Goal: Communication & Community: Answer question/provide support

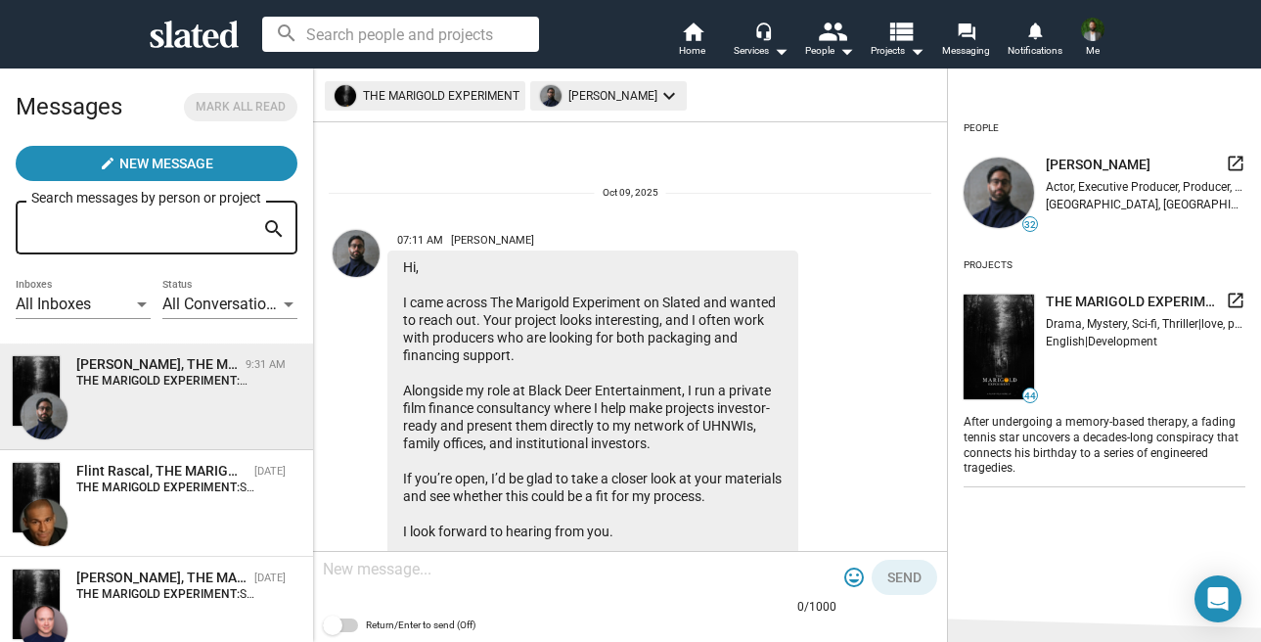
scroll to position [395, 0]
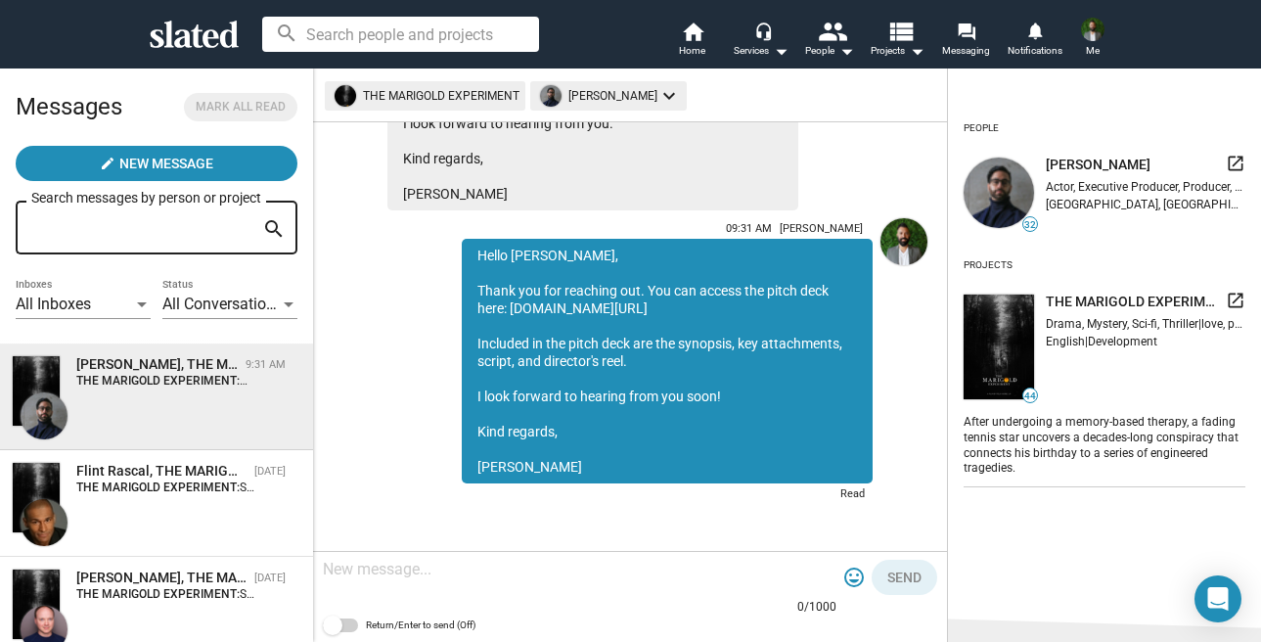
click at [587, 575] on textarea at bounding box center [580, 570] width 514 height 20
type textarea "L"
type textarea "I"
click at [548, 567] on textarea "Let me know if you can jump on a call [DATE], and" at bounding box center [580, 570] width 514 height 20
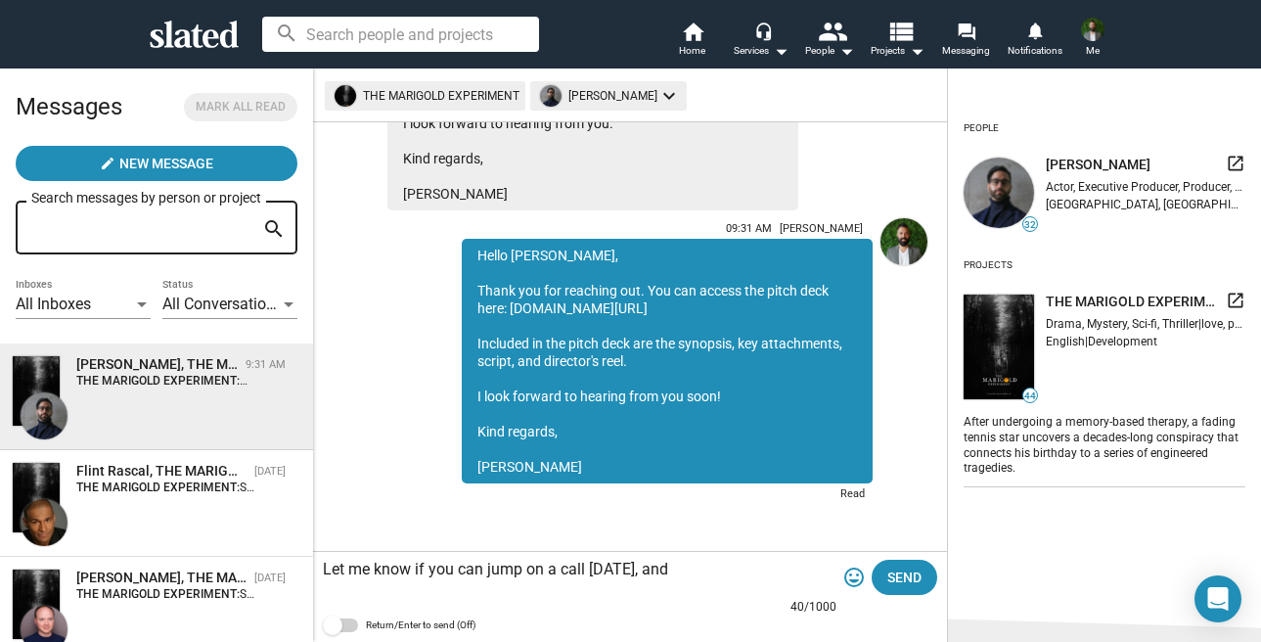
click at [548, 567] on textarea "Let me know if you can jump on a call [DATE], and" at bounding box center [580, 570] width 514 height 20
type textarea "W"
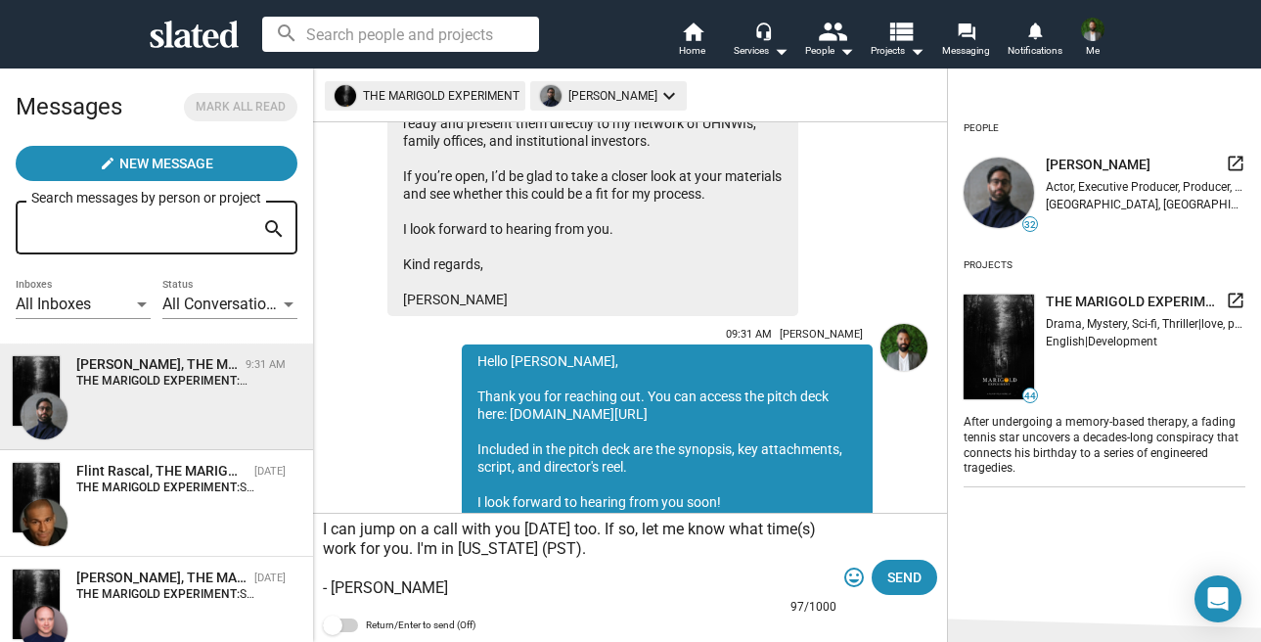
scroll to position [447, 0]
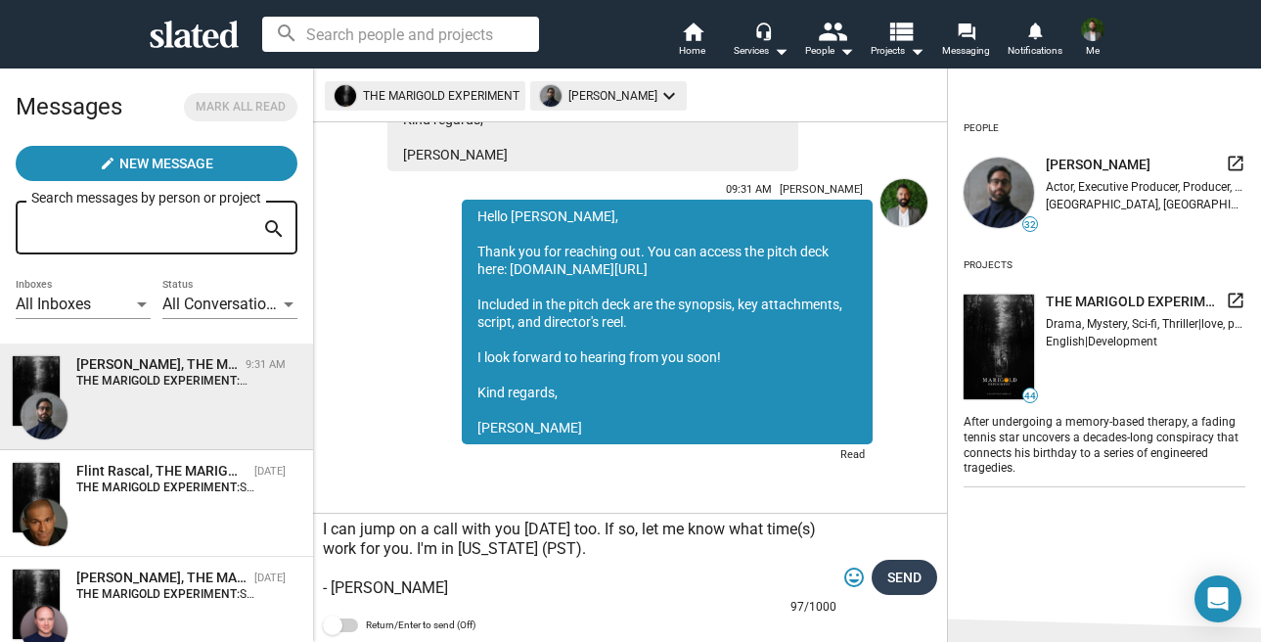
type textarea "I can jump on a call with you [DATE] too. If so, let me know what time(s) work …"
click at [893, 575] on span "Send" at bounding box center [904, 577] width 34 height 35
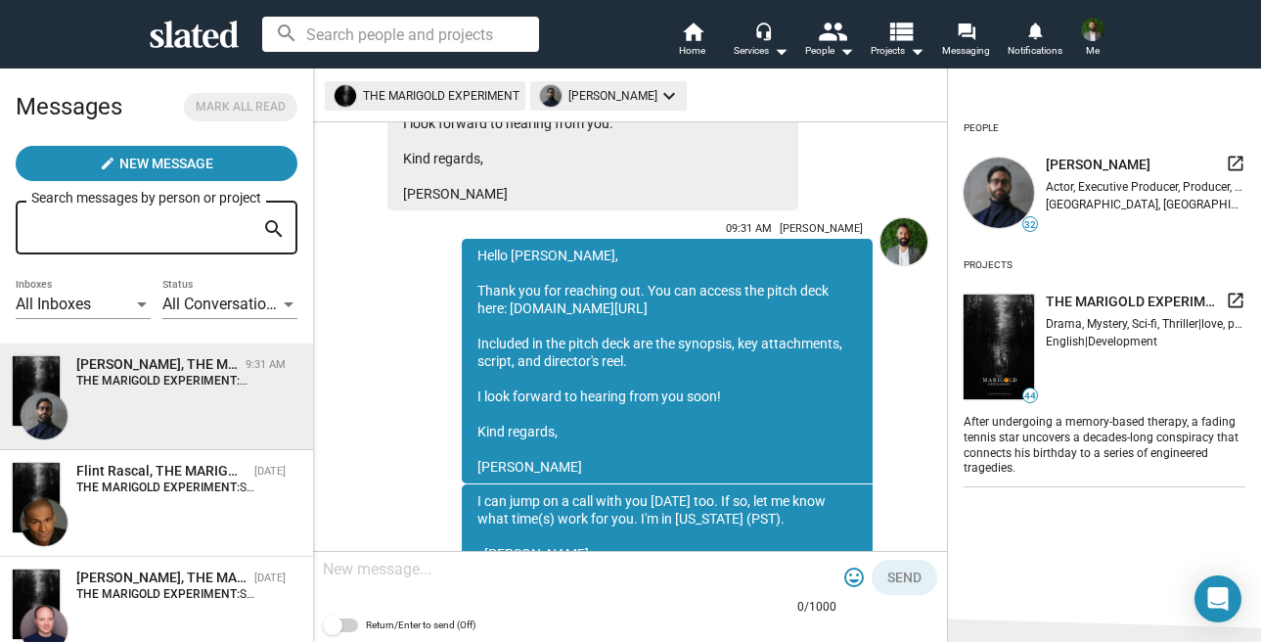
scroll to position [495, 0]
